Goal: Transaction & Acquisition: Book appointment/travel/reservation

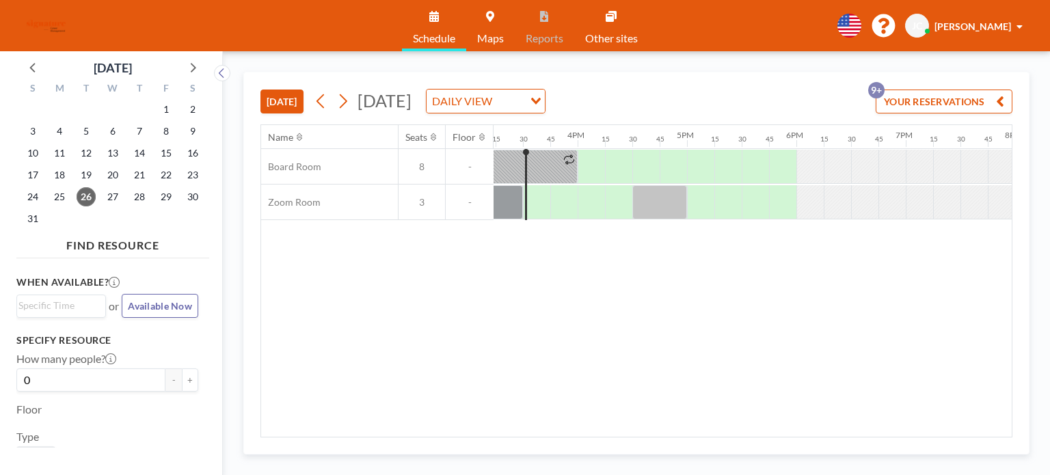
scroll to position [0, 1668]
click at [351, 100] on button at bounding box center [343, 101] width 22 height 22
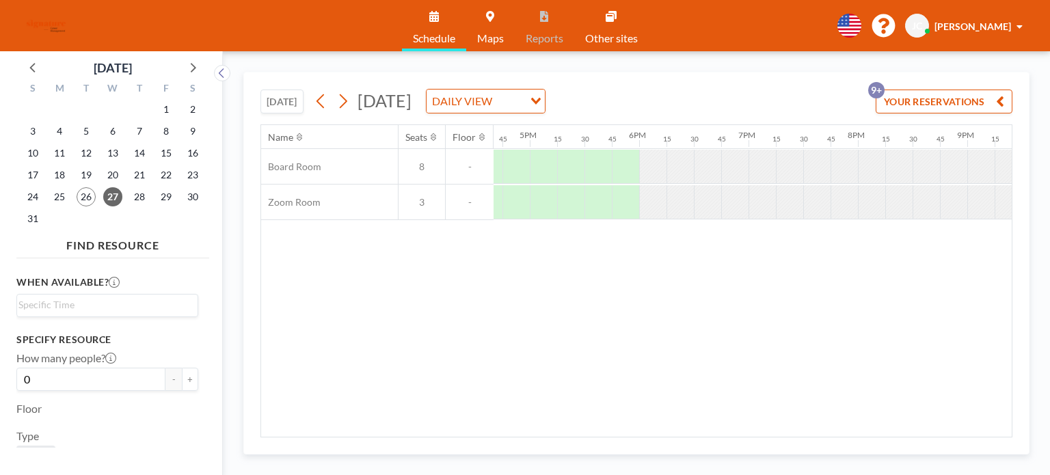
scroll to position [0, 1827]
click at [352, 105] on button at bounding box center [343, 101] width 22 height 22
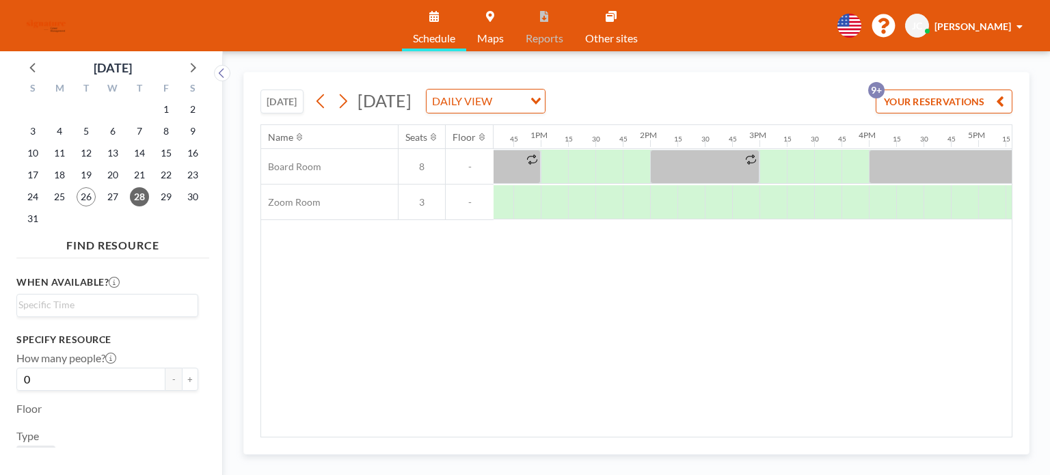
scroll to position [0, 1384]
click at [793, 410] on div "Name Seats Floor 12AM 15 30 45 1AM 15 30 45 2AM 15 30 45 3AM 15 30 45 4AM 15 30…" at bounding box center [636, 281] width 751 height 312
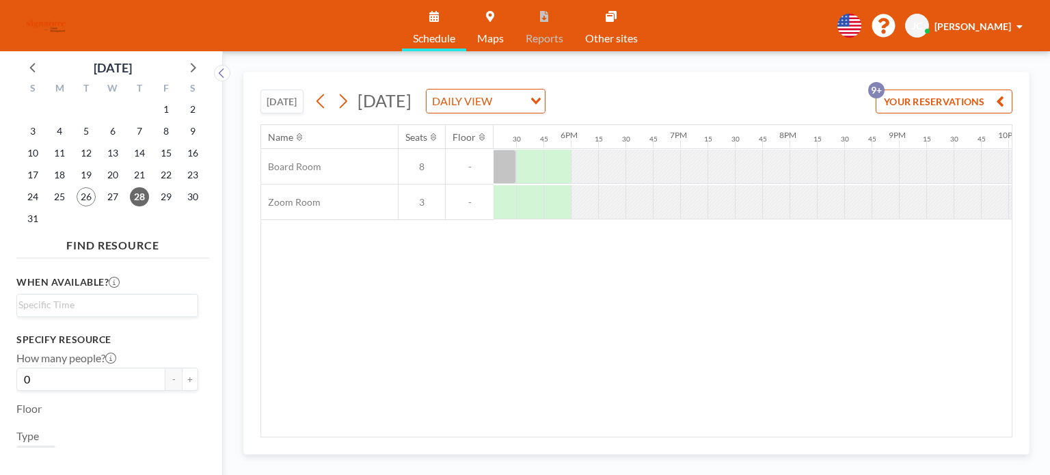
scroll to position [0, 1534]
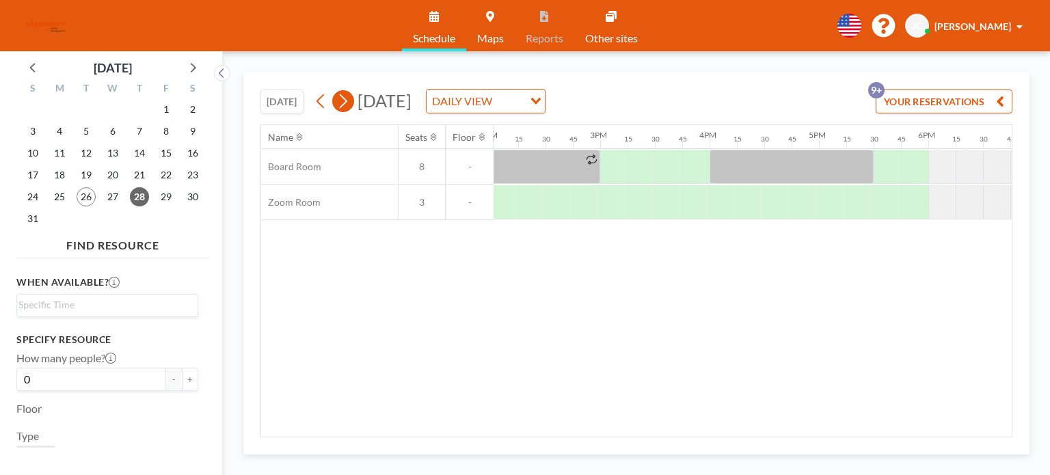
click at [345, 109] on icon at bounding box center [342, 101] width 13 height 21
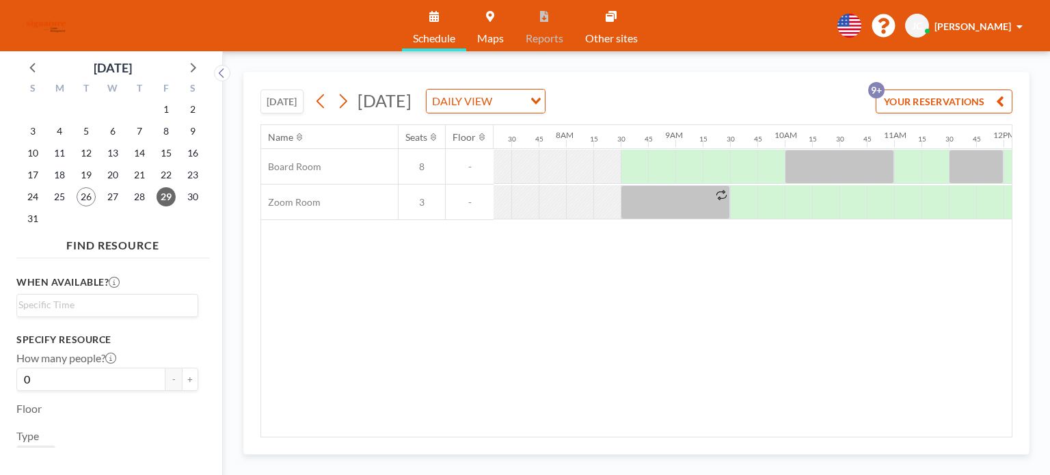
scroll to position [0, 848]
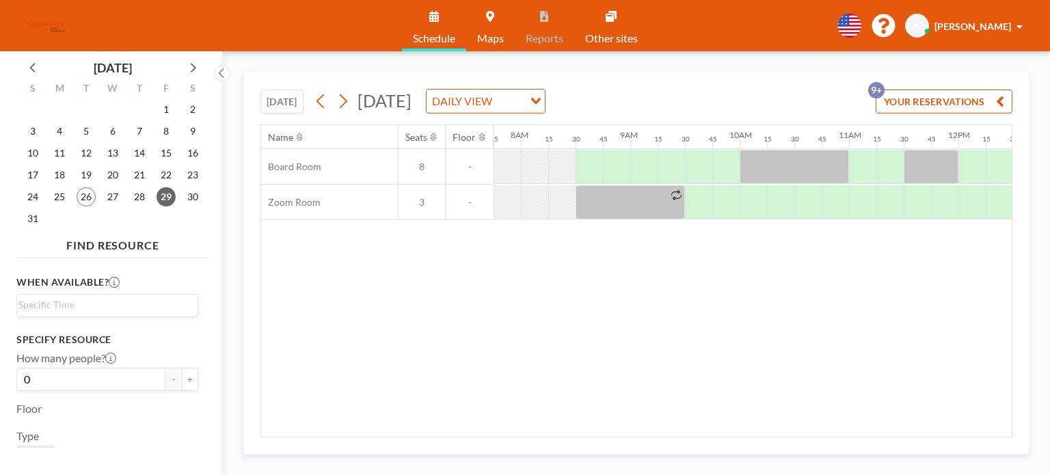
click at [594, 431] on div "Name Seats Floor 12AM 15 30 45 1AM 15 30 45 2AM 15 30 45 3AM 15 30 45 4AM 15 30…" at bounding box center [636, 281] width 751 height 312
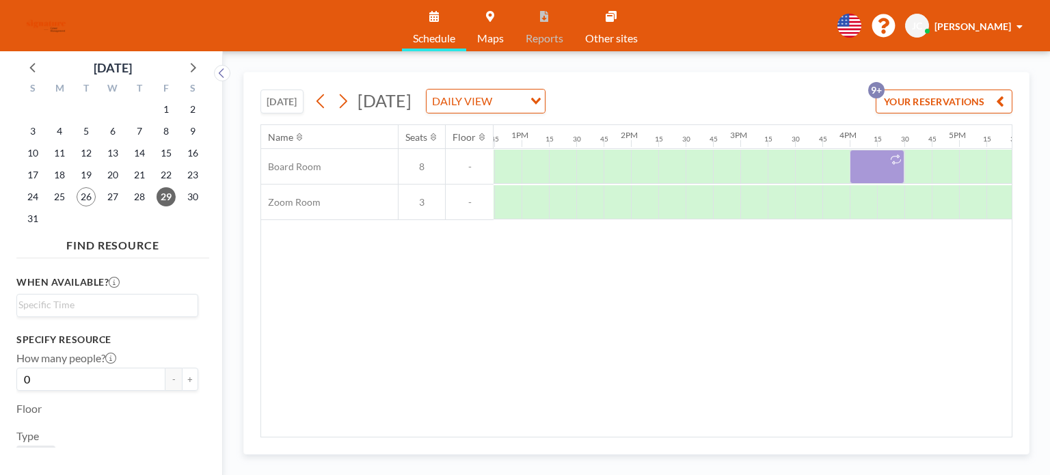
scroll to position [0, 1400]
drag, startPoint x: 855, startPoint y: 168, endPoint x: 626, endPoint y: 158, distance: 229.3
click at [626, 158] on div at bounding box center [405, 167] width 2625 height 36
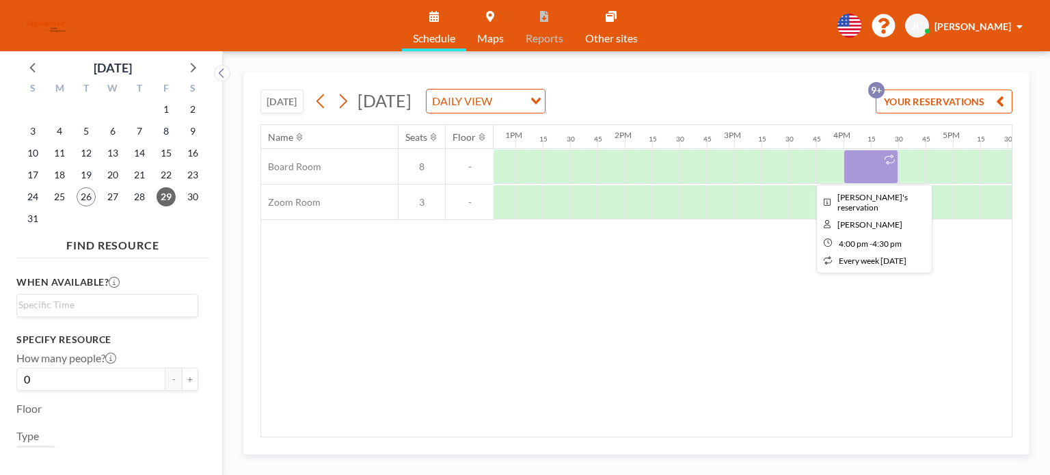
click at [855, 159] on div at bounding box center [871, 167] width 55 height 34
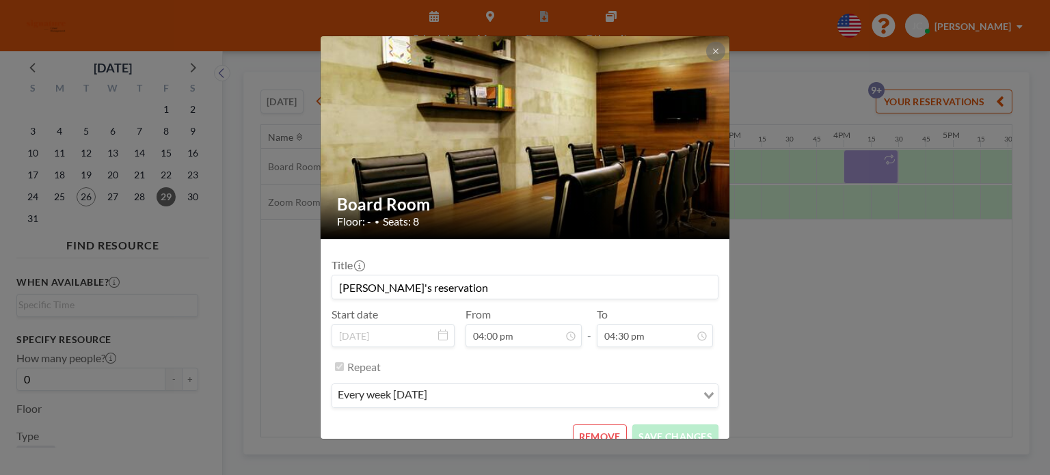
click at [855, 159] on div "Board Room Floor: - • Seats: 8 Title [PERSON_NAME]'s reservation Start date [DA…" at bounding box center [525, 237] width 1050 height 475
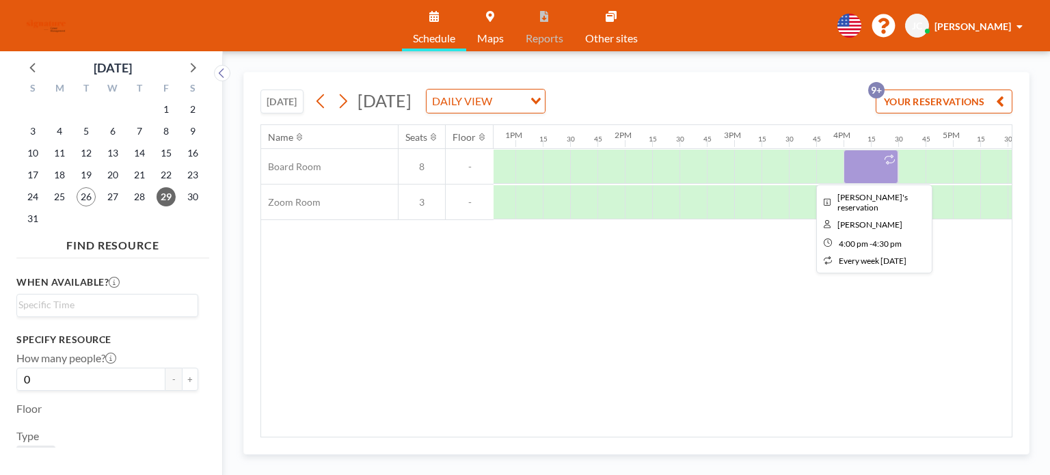
click at [844, 170] on div at bounding box center [871, 167] width 55 height 34
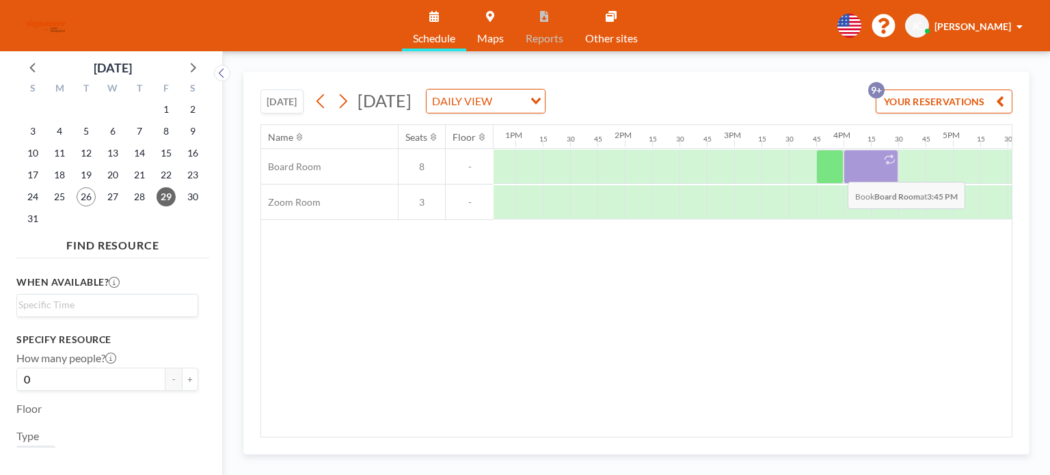
click at [844, 164] on div at bounding box center [871, 167] width 55 height 34
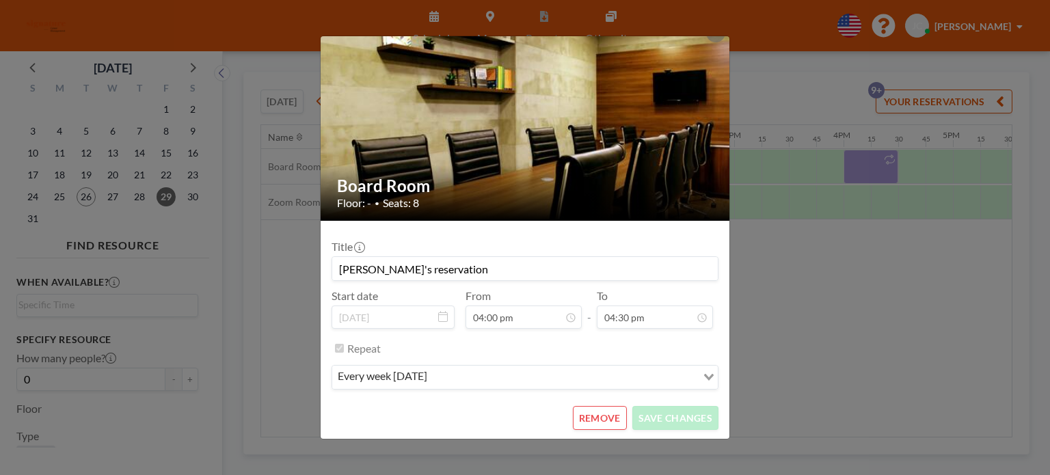
scroll to position [0, 0]
click at [764, 215] on div "Board Room Floor: - • Seats: 8 Title [PERSON_NAME]'s reservation Start date [DA…" at bounding box center [525, 237] width 1050 height 475
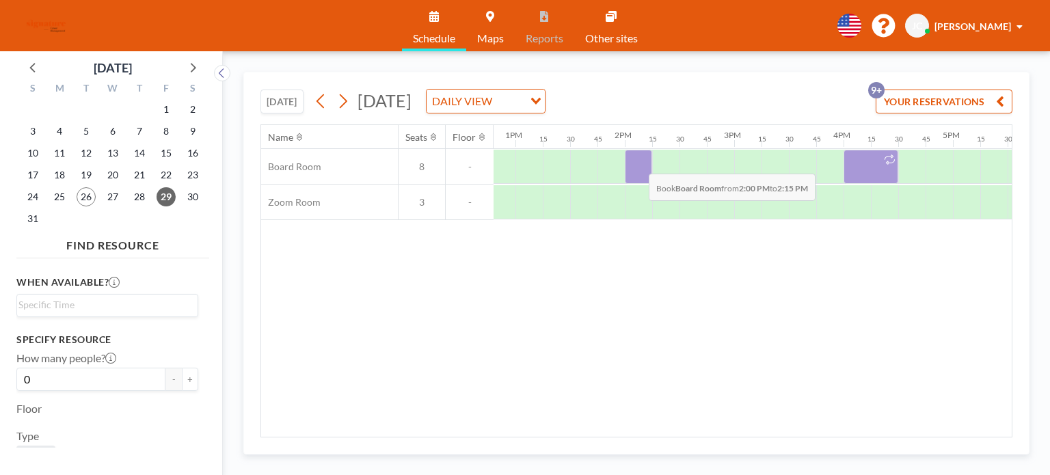
click at [638, 163] on div at bounding box center [638, 167] width 27 height 34
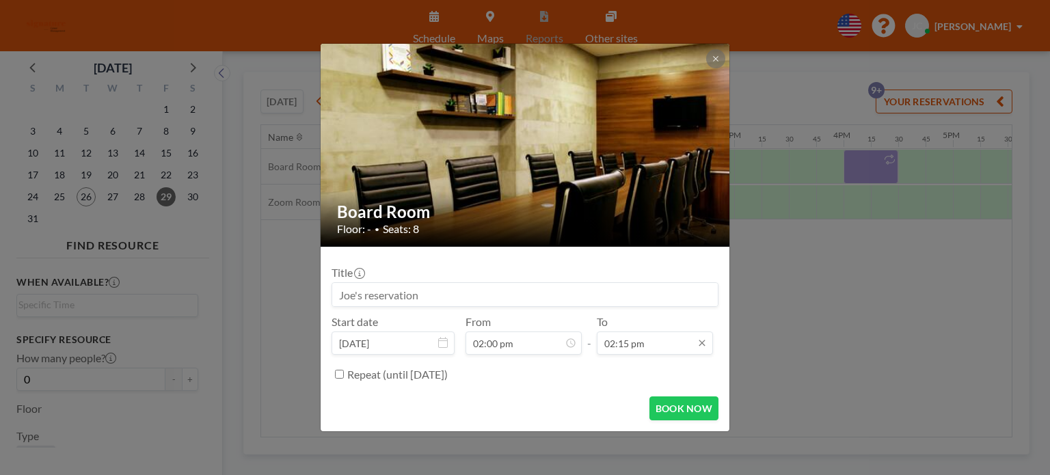
scroll to position [560, 0]
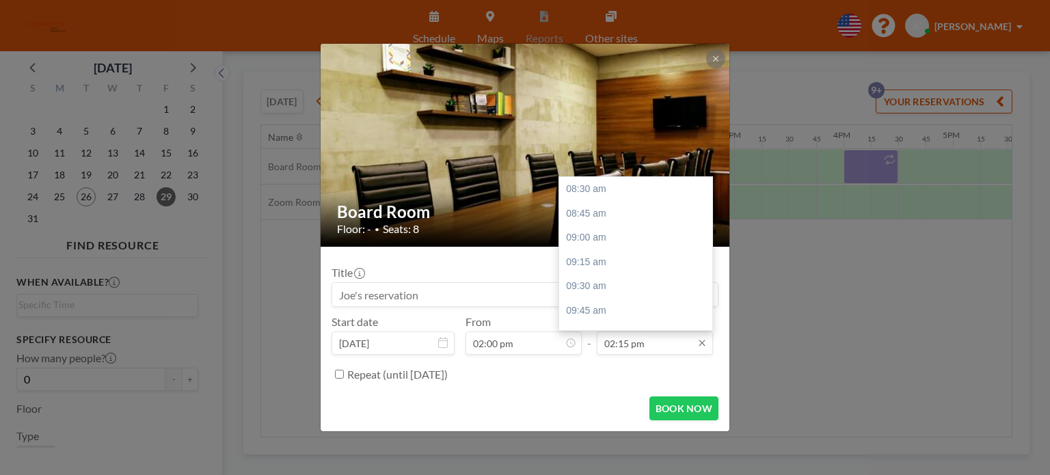
click at [647, 349] on input "02:15 pm" at bounding box center [655, 343] width 116 height 23
click at [613, 256] on div "03:00 pm" at bounding box center [639, 262] width 160 height 25
type input "03:00 pm"
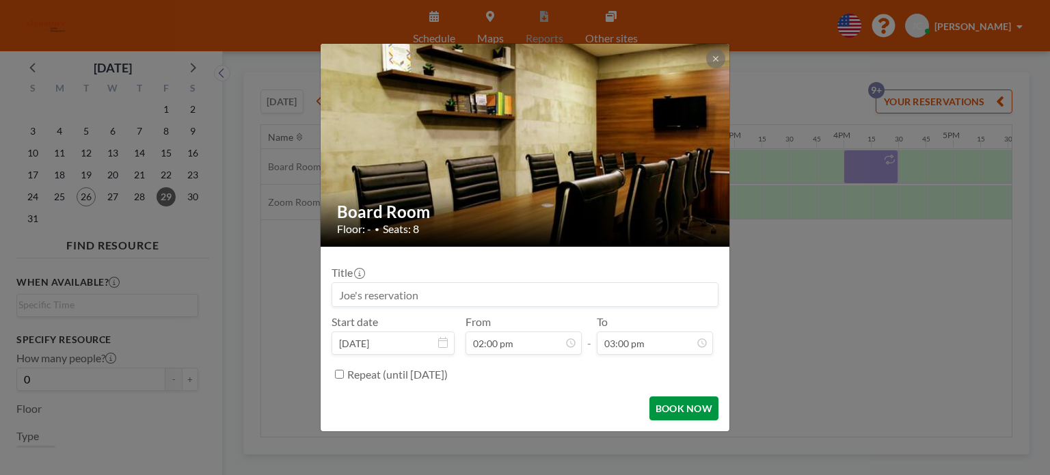
scroll to position [633, 0]
click at [663, 405] on button "BOOK NOW" at bounding box center [683, 409] width 69 height 24
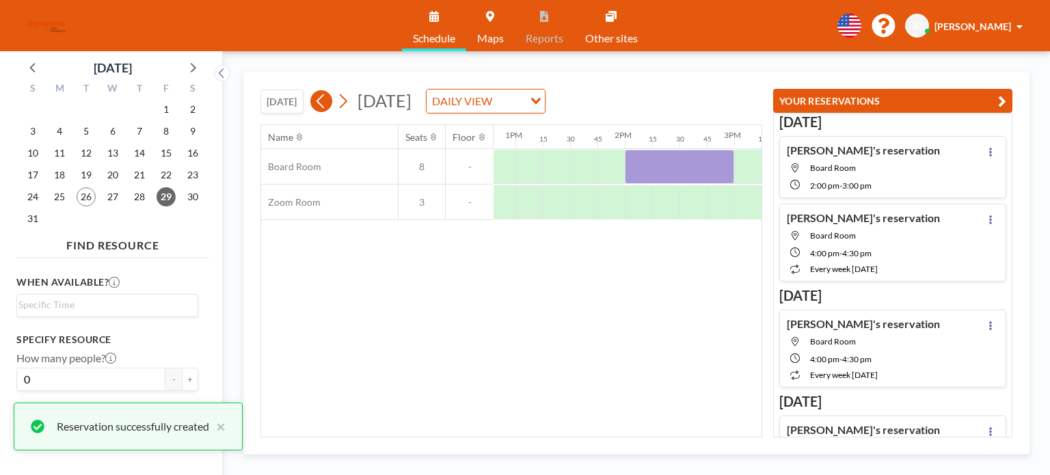
click at [327, 104] on icon at bounding box center [320, 101] width 13 height 21
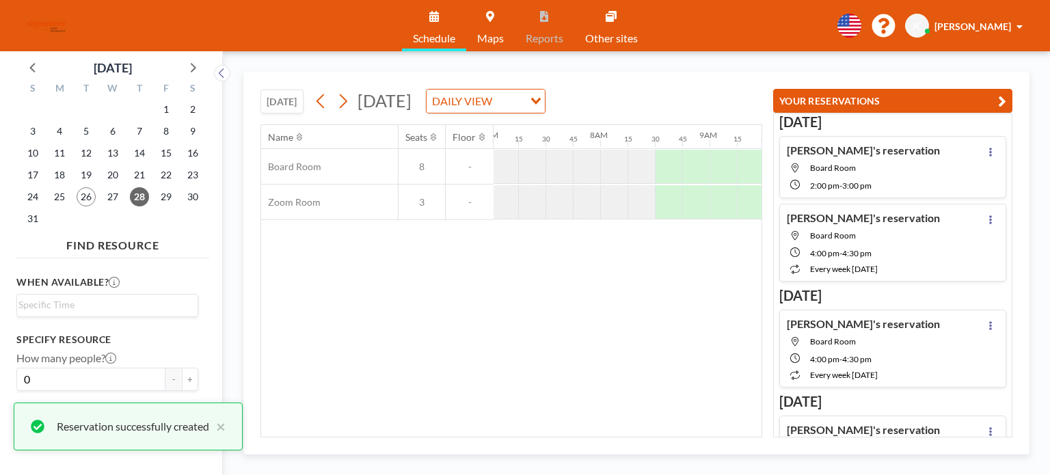
scroll to position [0, 848]
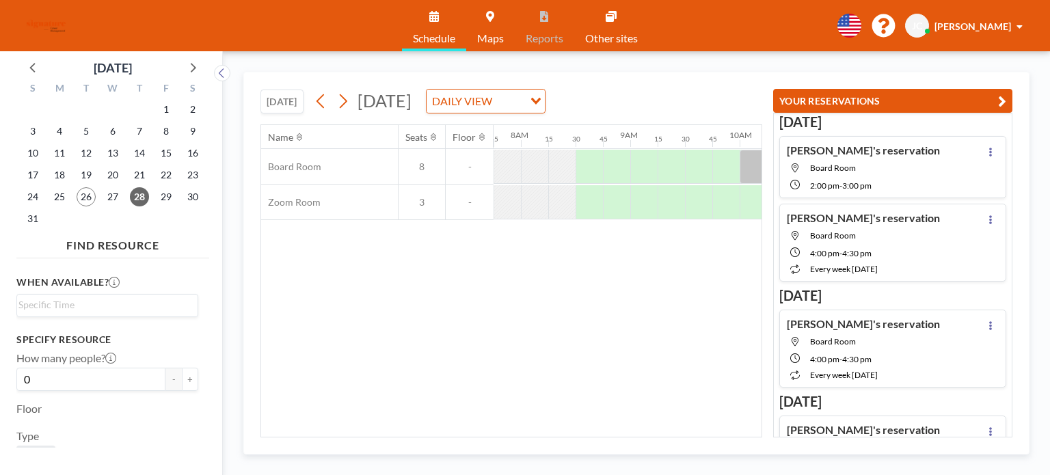
click at [317, 111] on icon at bounding box center [320, 101] width 13 height 21
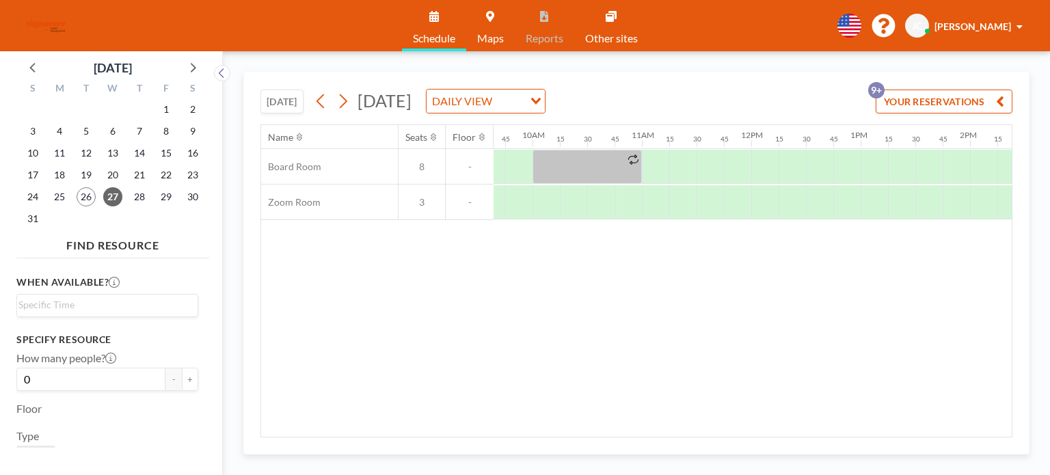
scroll to position [0, 980]
